Goal: Task Accomplishment & Management: Manage account settings

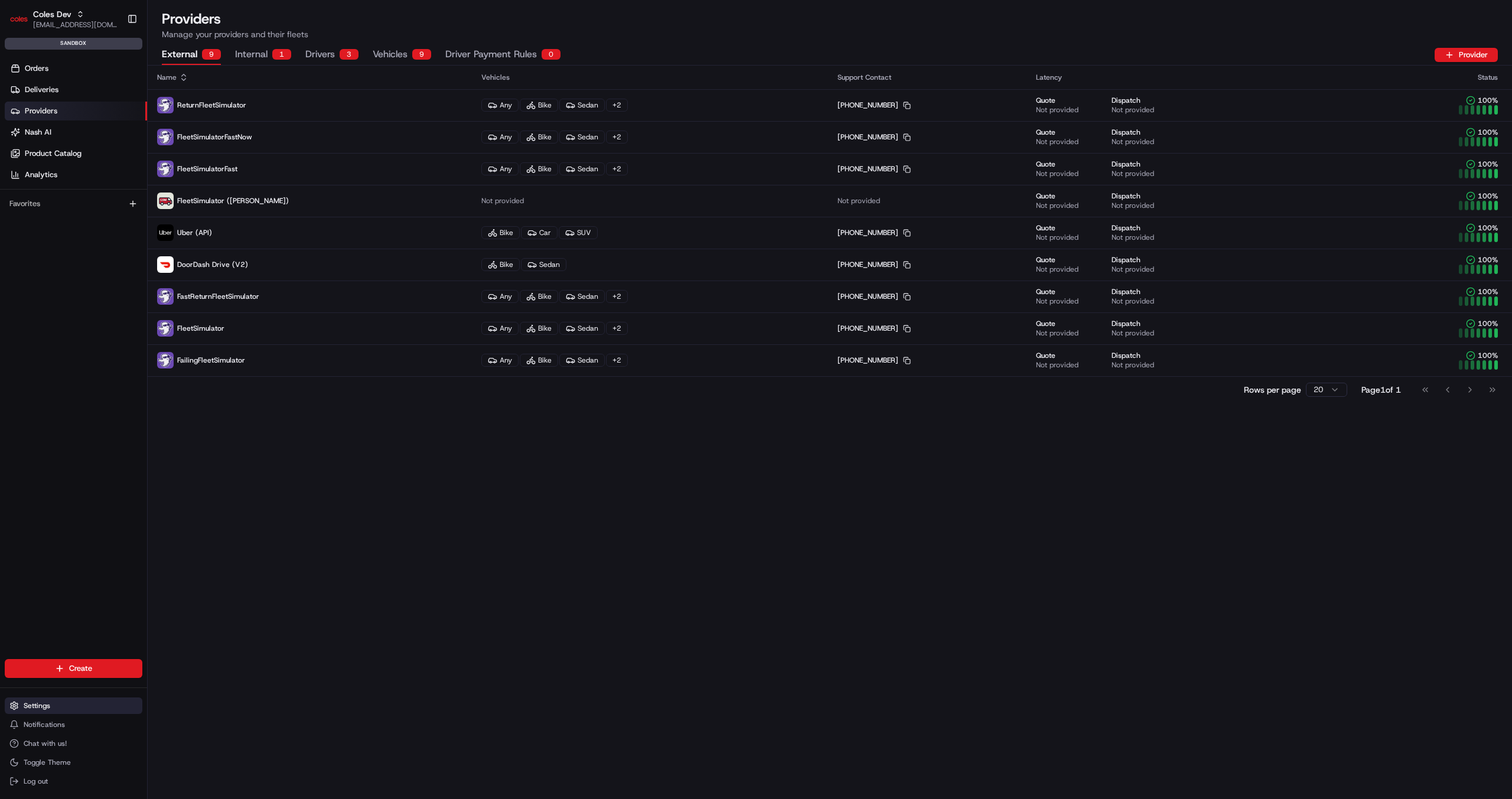
click at [47, 701] on span "Settings" at bounding box center [37, 706] width 27 height 9
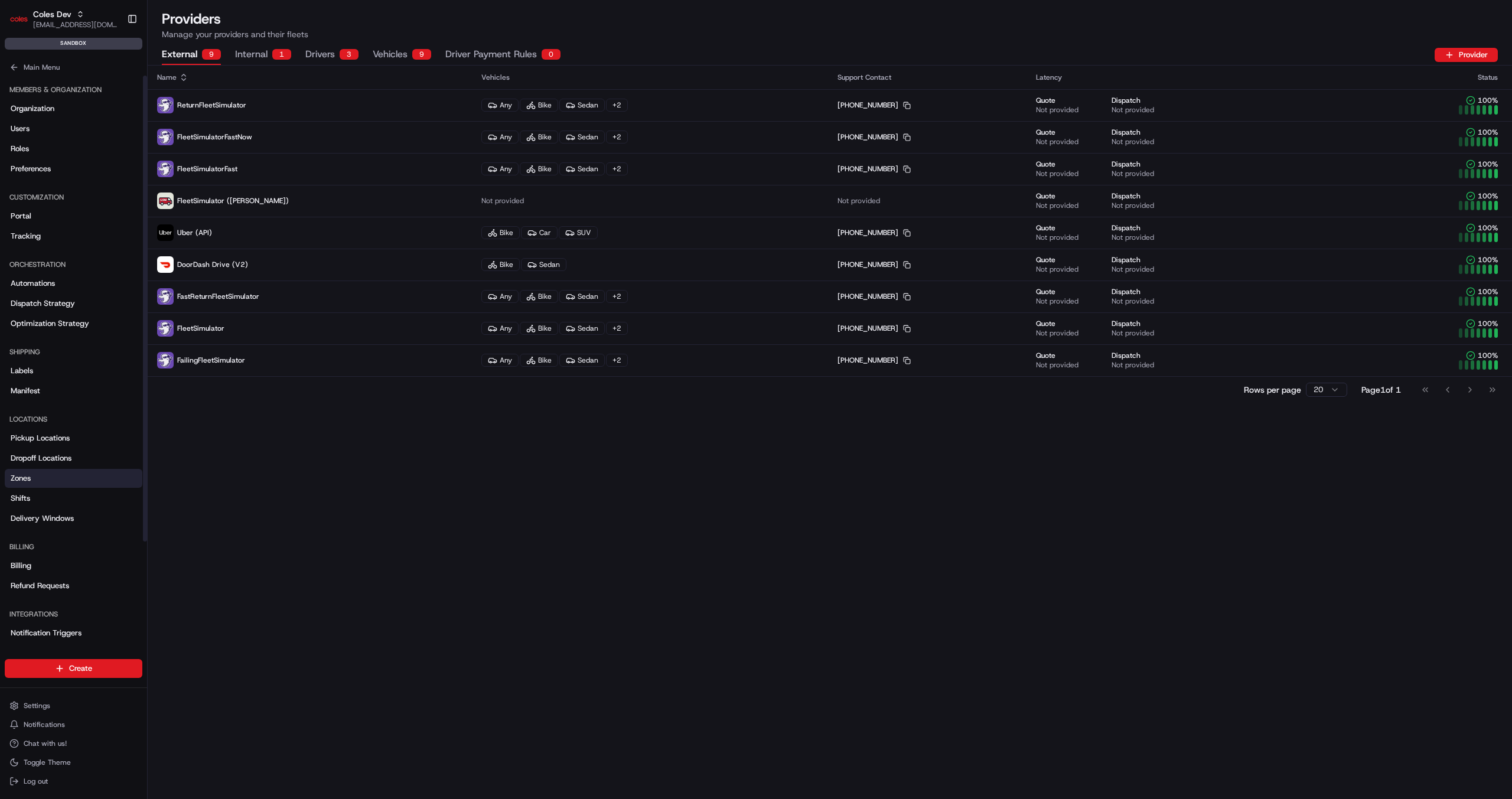
click at [32, 475] on link "Zones" at bounding box center [73, 478] width 138 height 19
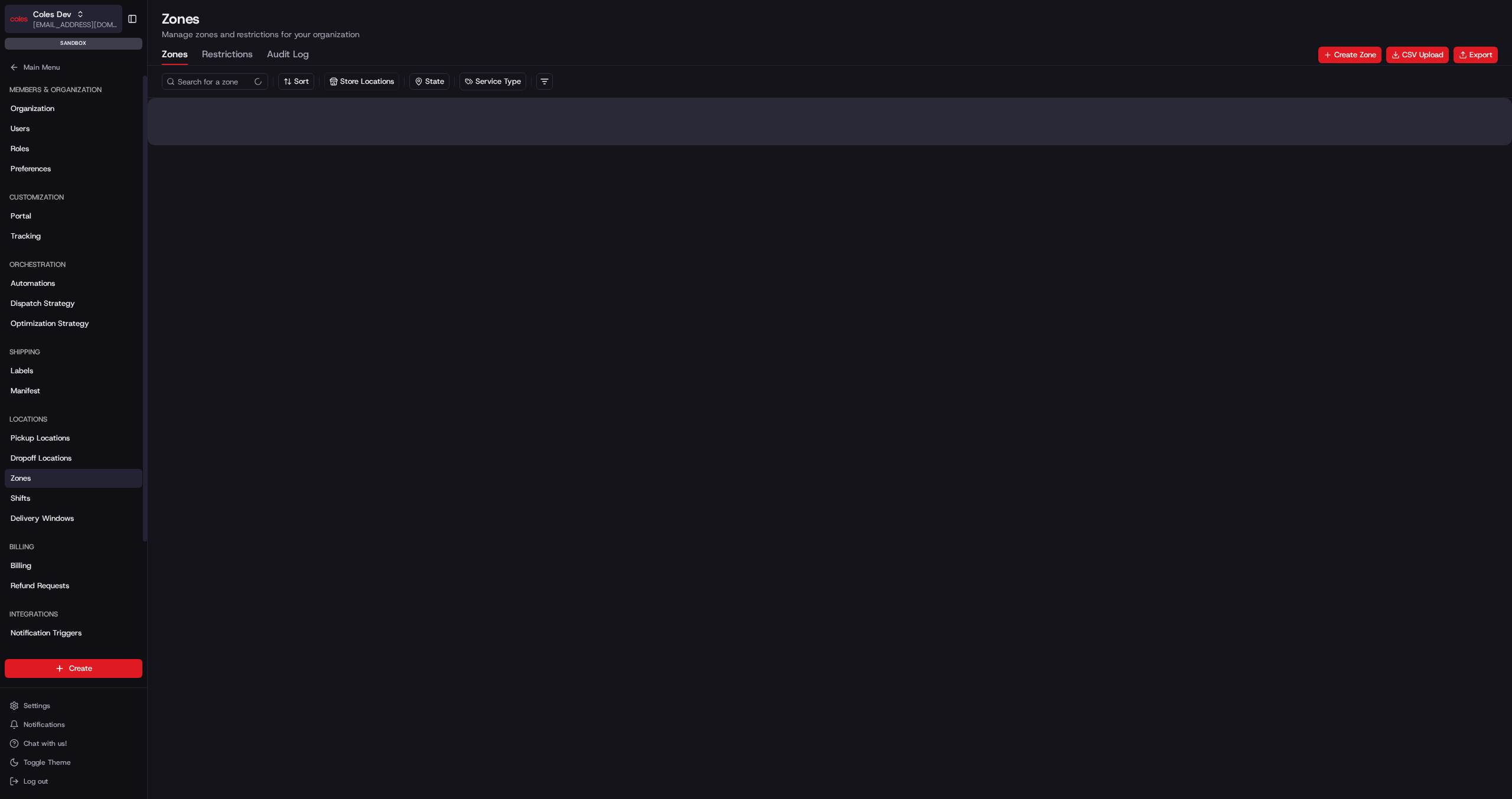
click at [59, 15] on span "Coles Dev" at bounding box center [53, 14] width 39 height 12
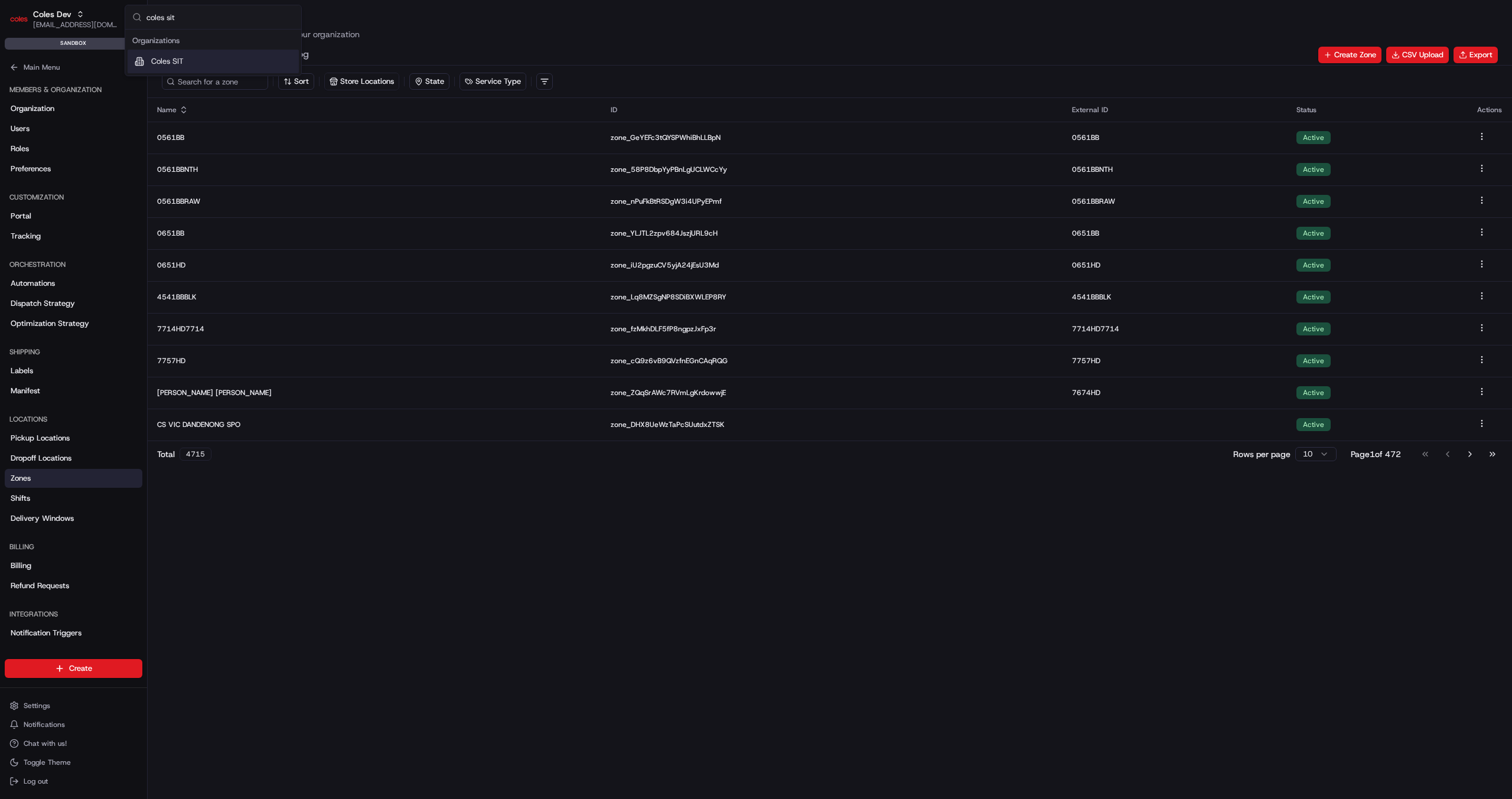
type input "coles sit"
click at [211, 53] on div "Coles SIT" at bounding box center [213, 62] width 171 height 24
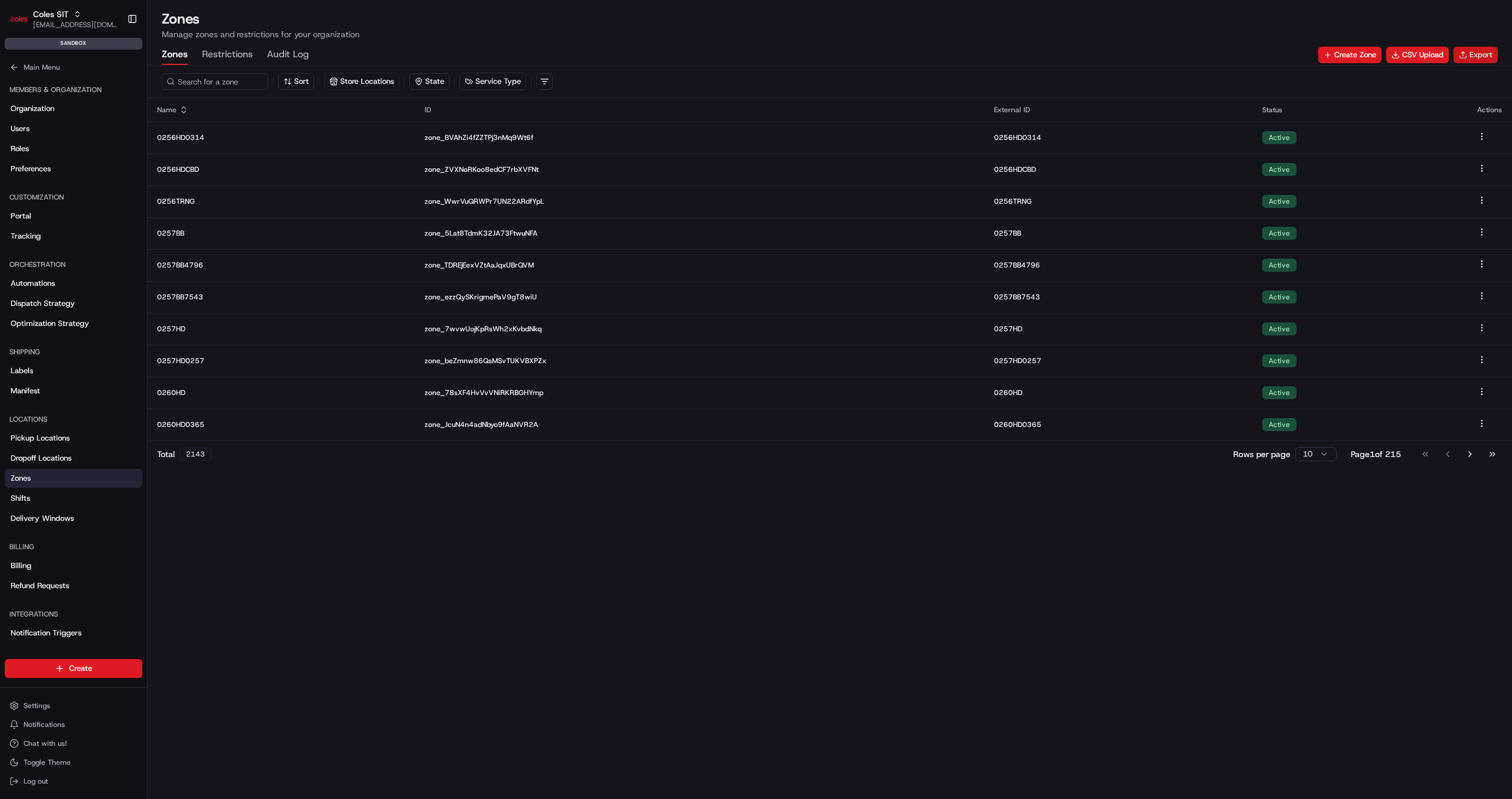
click at [1479, 52] on button "Export" at bounding box center [1475, 55] width 45 height 17
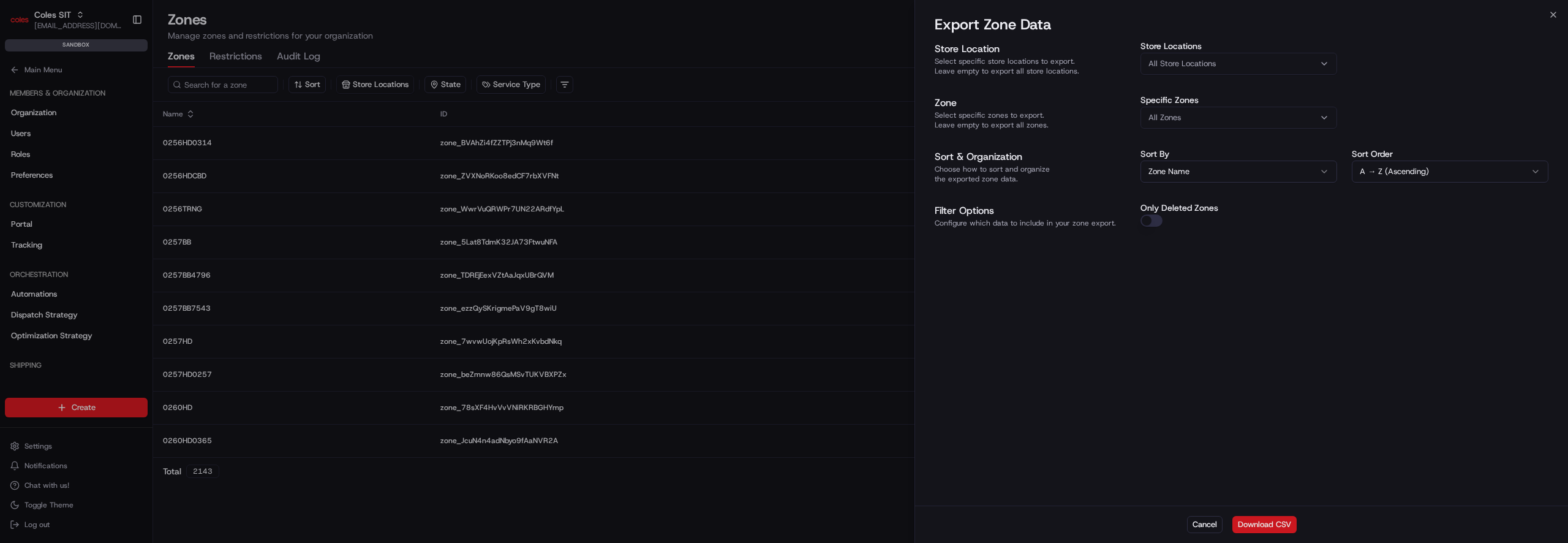
click at [1256, 522] on button "Download CSV" at bounding box center [1264, 524] width 64 height 17
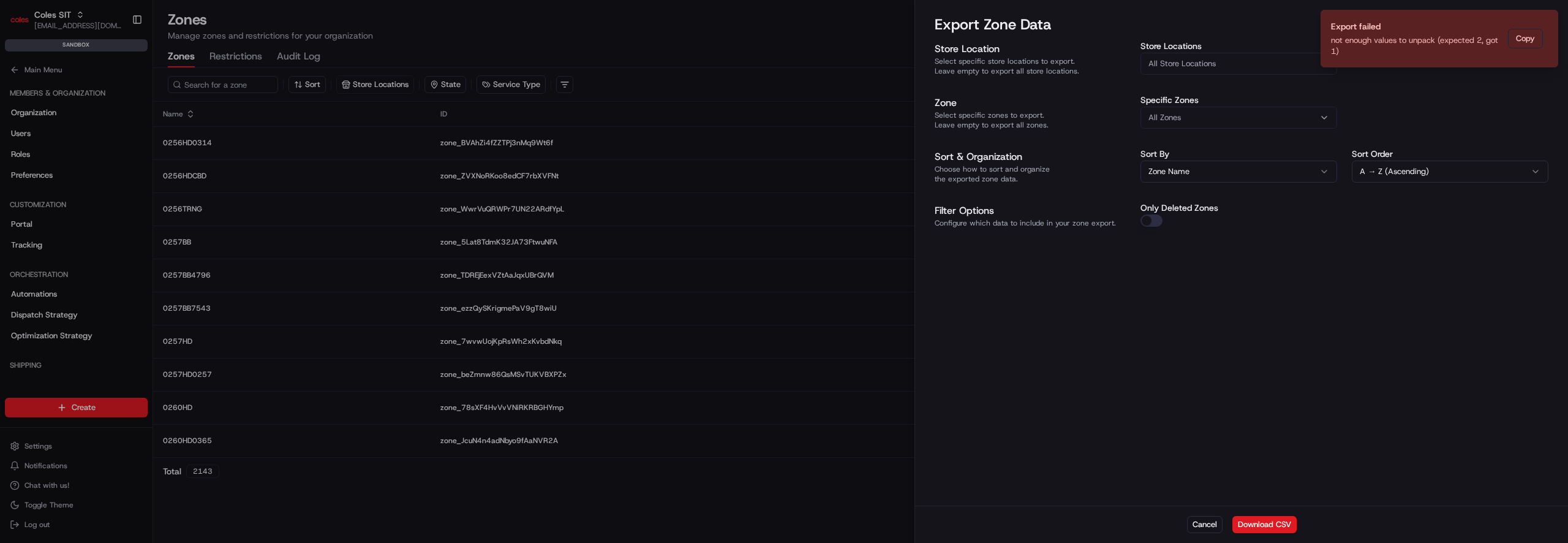
click at [1257, 523] on button "Download CSV" at bounding box center [1264, 524] width 64 height 17
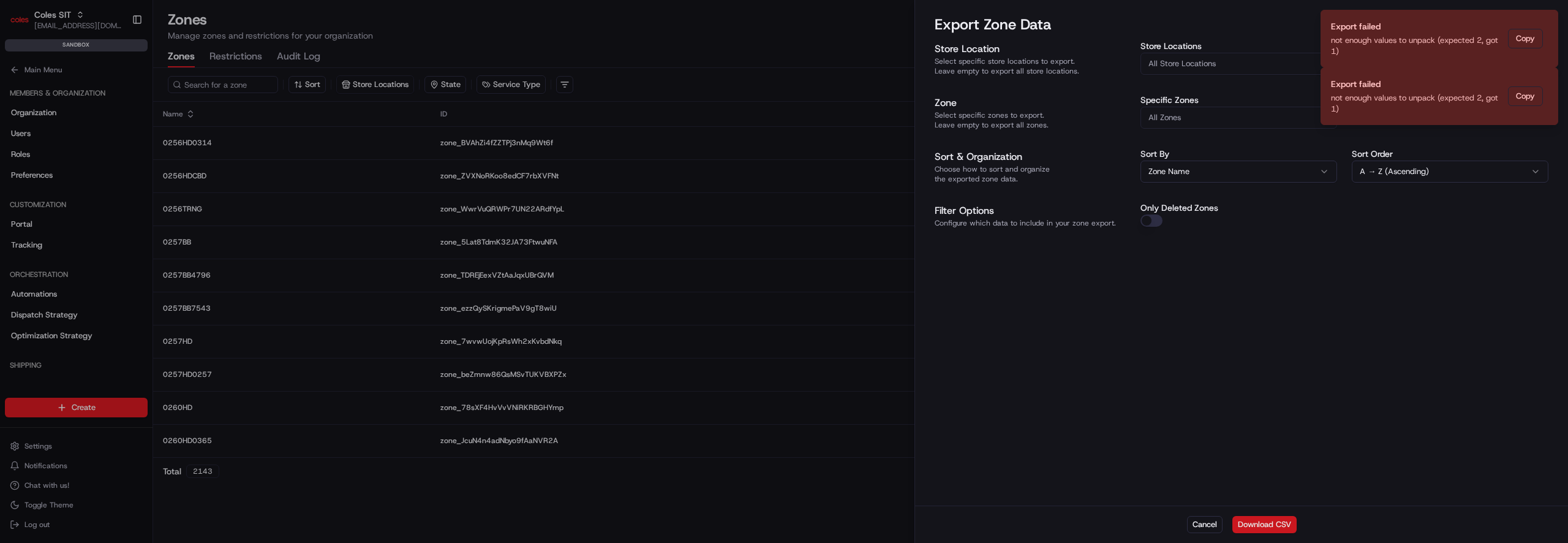
click at [1273, 526] on button "Download CSV" at bounding box center [1264, 524] width 64 height 17
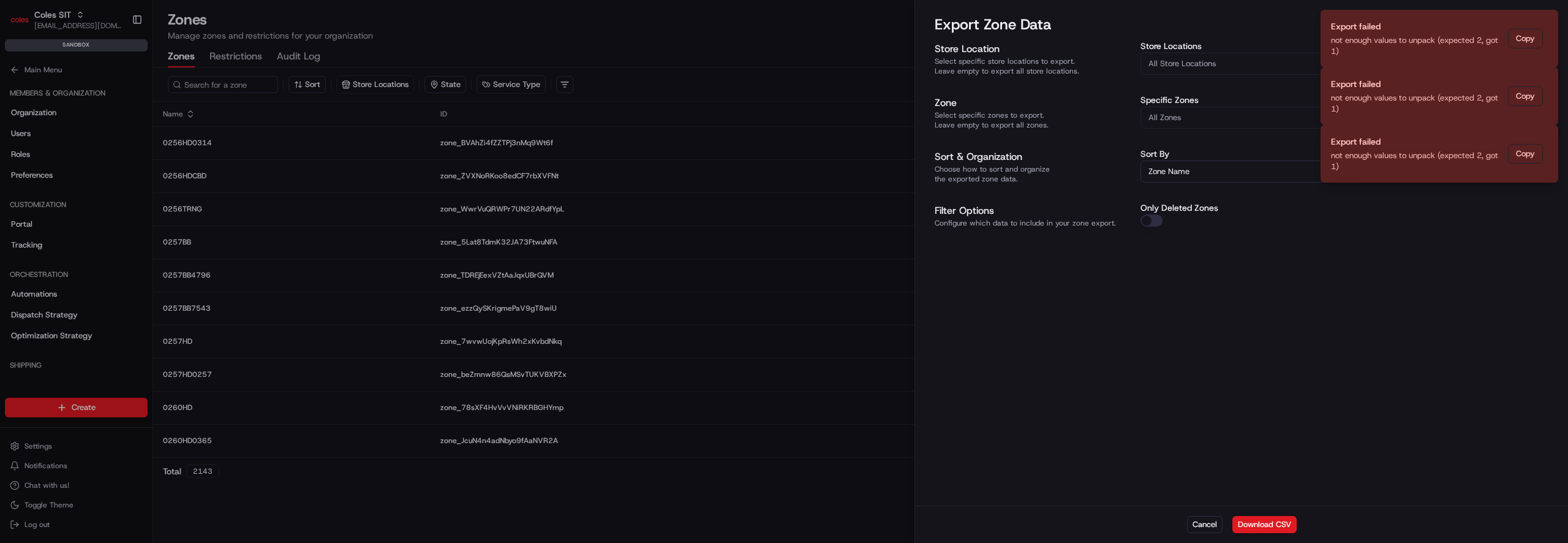
click at [633, 542] on div at bounding box center [784, 271] width 1568 height 543
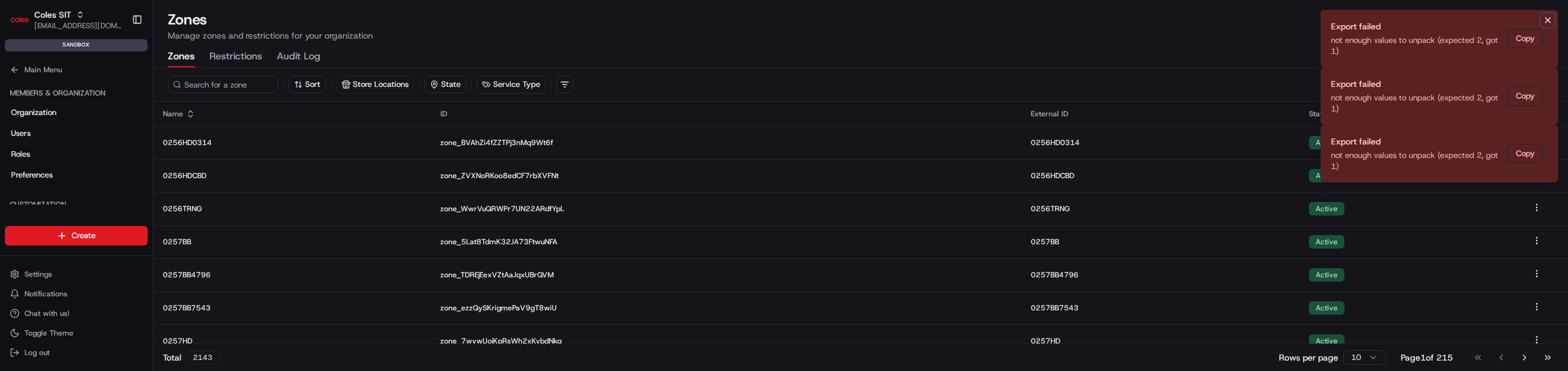
click at [1544, 19] on icon "Notifications (F8)" at bounding box center [1548, 20] width 10 height 10
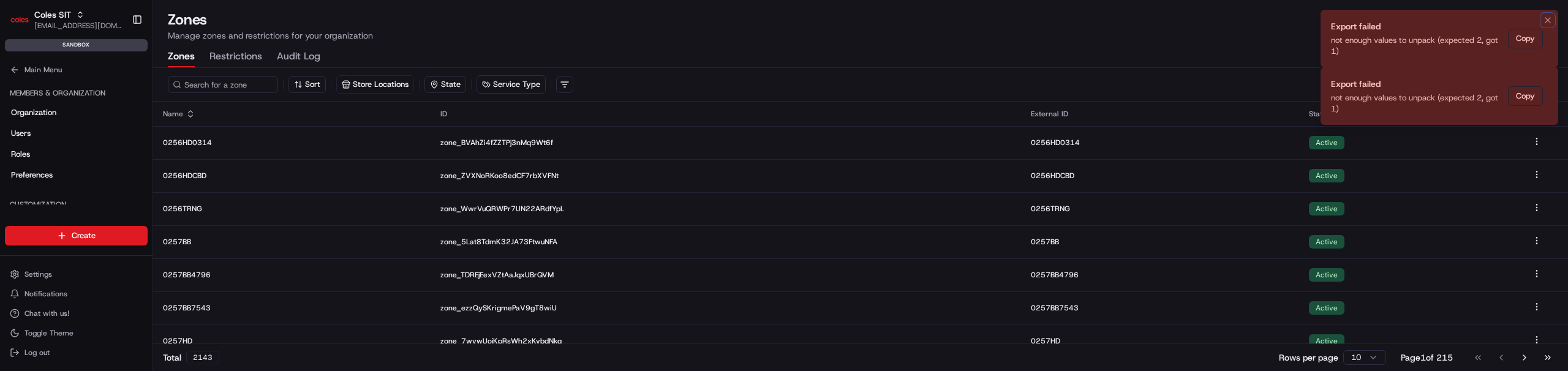
click at [1544, 19] on icon "Notifications (F8)" at bounding box center [1548, 20] width 10 height 10
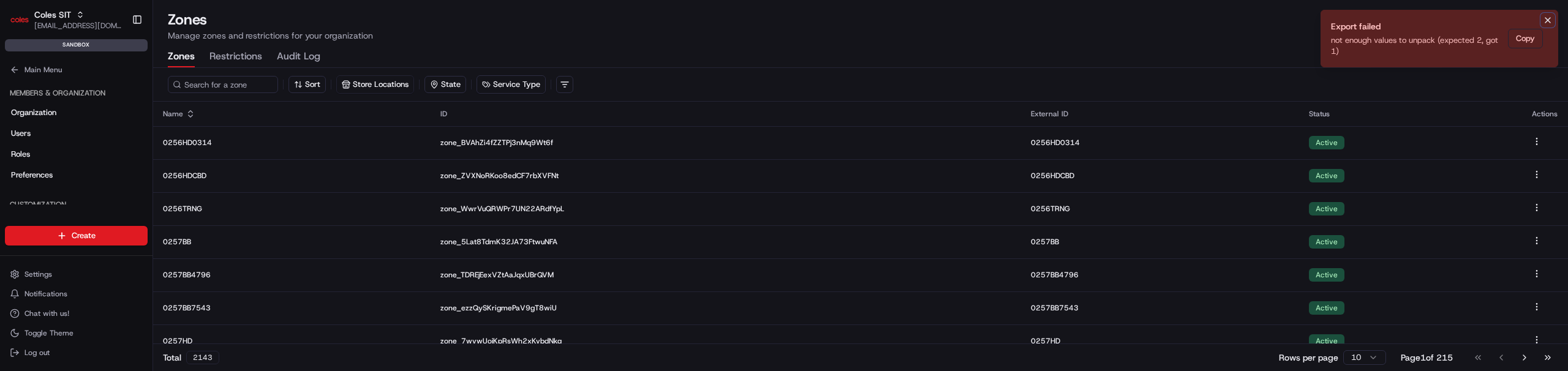
click at [1544, 20] on icon "Notifications (F8)" at bounding box center [1548, 20] width 10 height 10
